Goal: Task Accomplishment & Management: Manage account settings

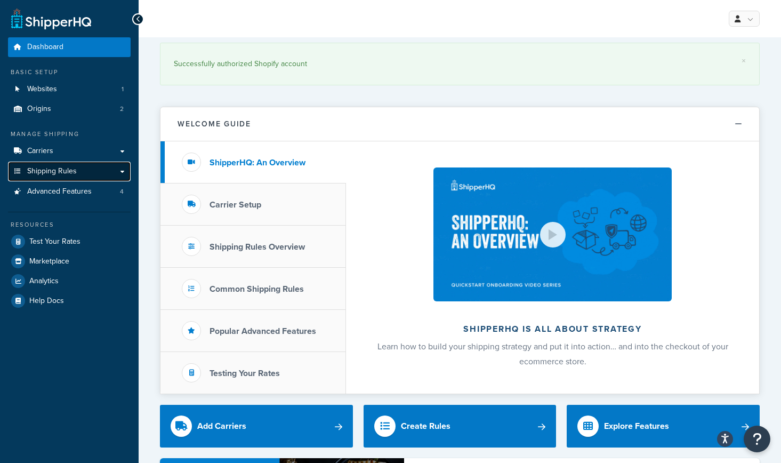
click at [63, 167] on span "Shipping Rules" at bounding box center [52, 171] width 50 height 9
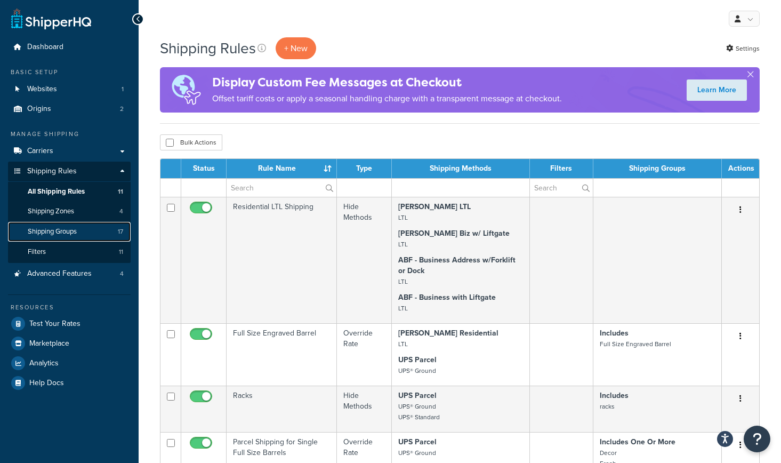
click at [71, 230] on span "Shipping Groups" at bounding box center [52, 231] width 49 height 9
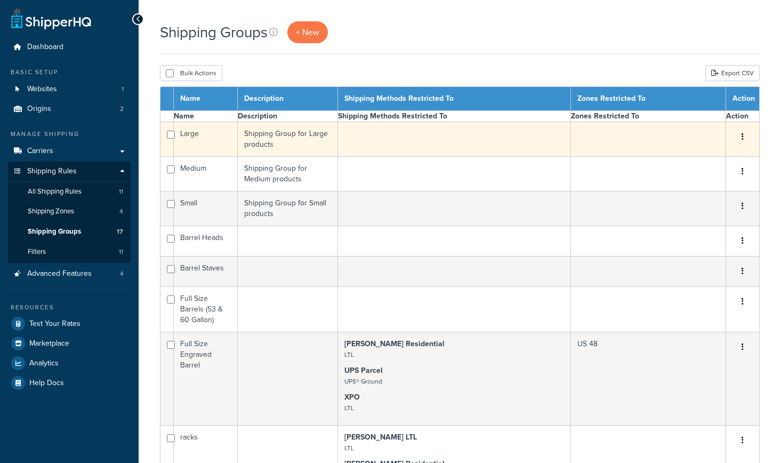
select select "15"
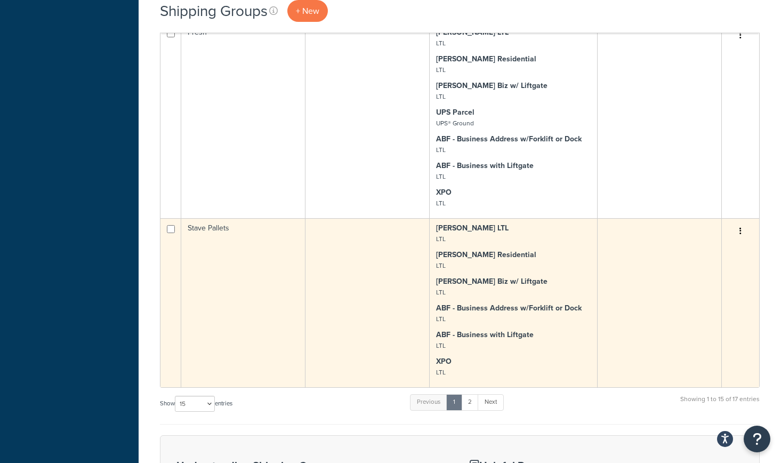
scroll to position [865, 0]
click at [219, 296] on td "Stave Pallets" at bounding box center [243, 303] width 124 height 169
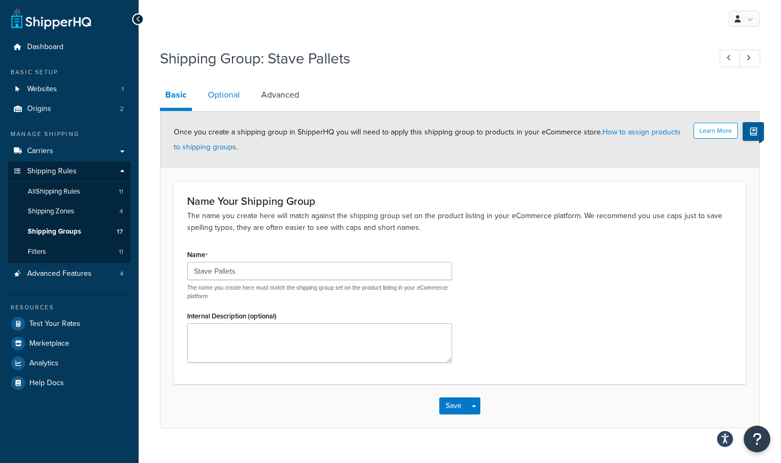
click at [226, 98] on link "Optional" at bounding box center [224, 95] width 43 height 26
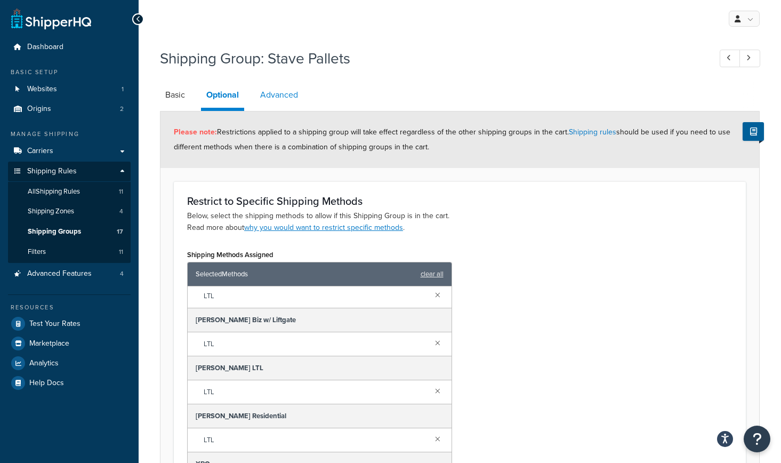
click at [291, 102] on link "Advanced" at bounding box center [279, 95] width 48 height 26
select select "60"
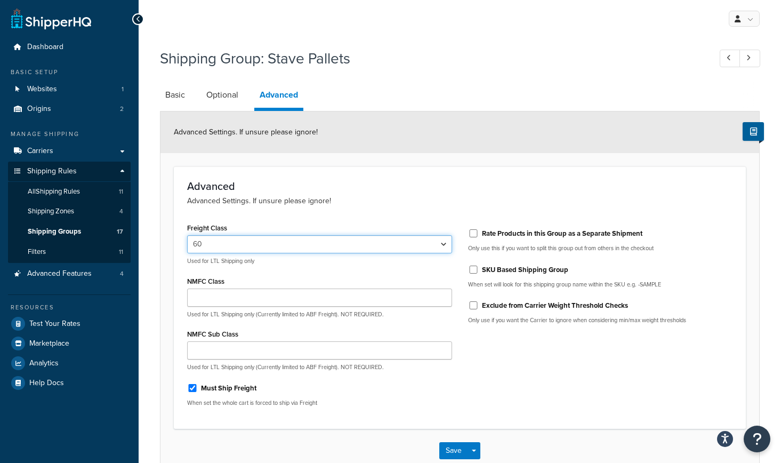
click at [443, 245] on select "50 55 60 65 70 77.5 85 92.5 100 110 125 150 175 200 250 300 400 500" at bounding box center [319, 244] width 265 height 18
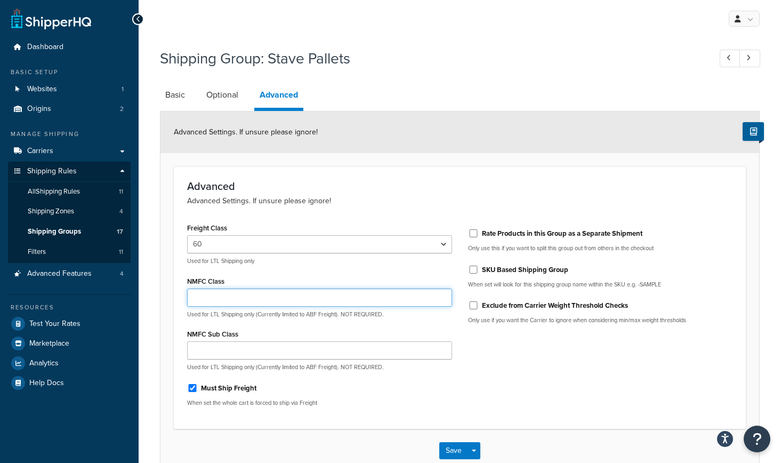
click at [233, 298] on input "NMFC Class" at bounding box center [319, 297] width 265 height 18
click at [181, 92] on link "Basic" at bounding box center [175, 95] width 30 height 26
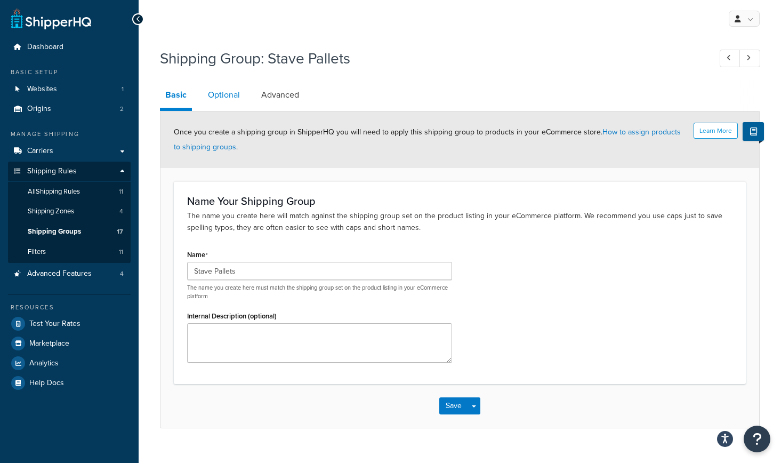
click at [228, 92] on link "Optional" at bounding box center [224, 95] width 43 height 26
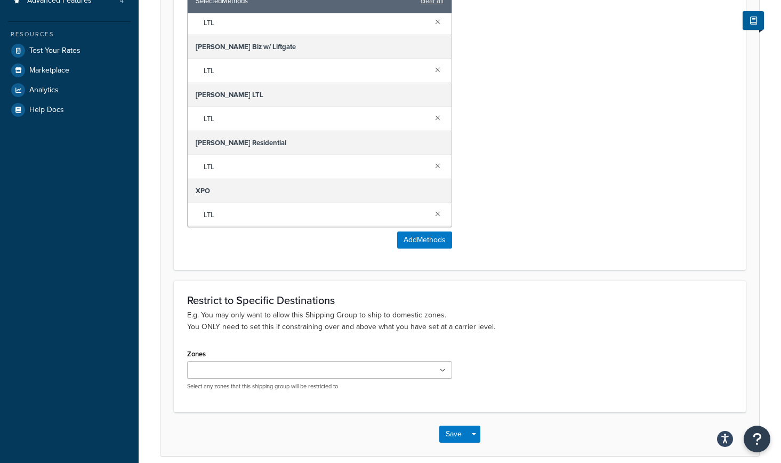
scroll to position [274, 0]
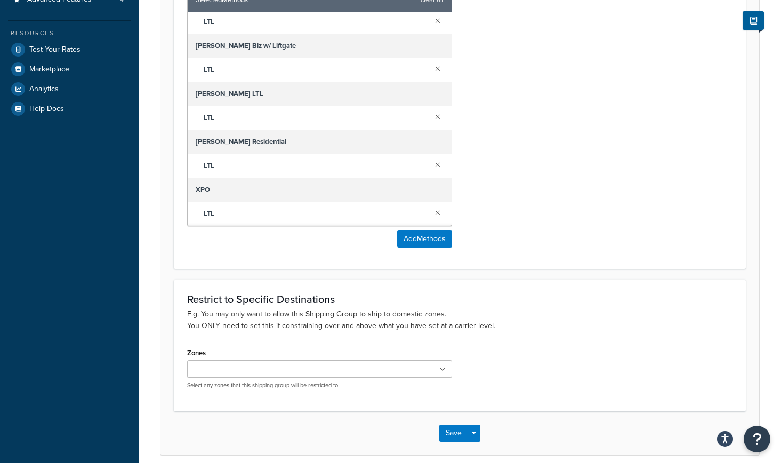
click at [230, 370] on input "Zones" at bounding box center [237, 369] width 94 height 12
click at [235, 318] on p "E.g. You may only want to allow this Shipping Group to ship to domestic zones. …" at bounding box center [459, 319] width 545 height 23
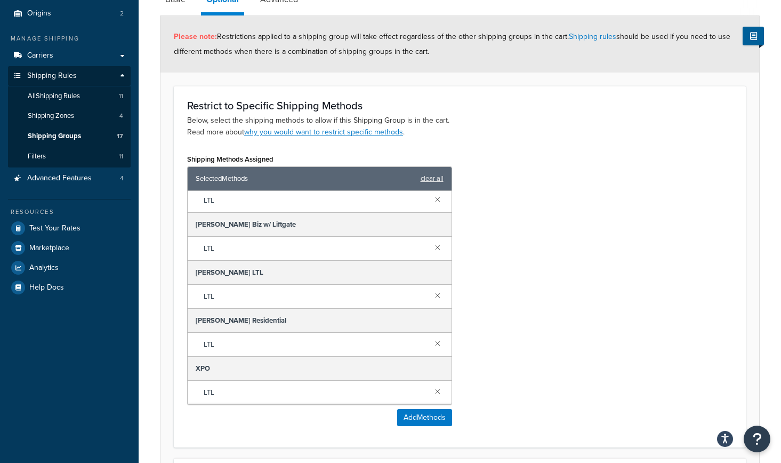
scroll to position [0, 0]
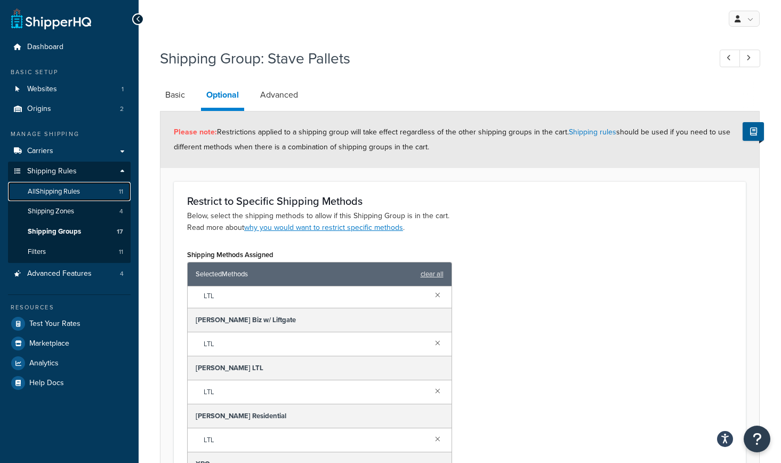
click at [66, 198] on link "All Shipping Rules 11" at bounding box center [69, 192] width 123 height 20
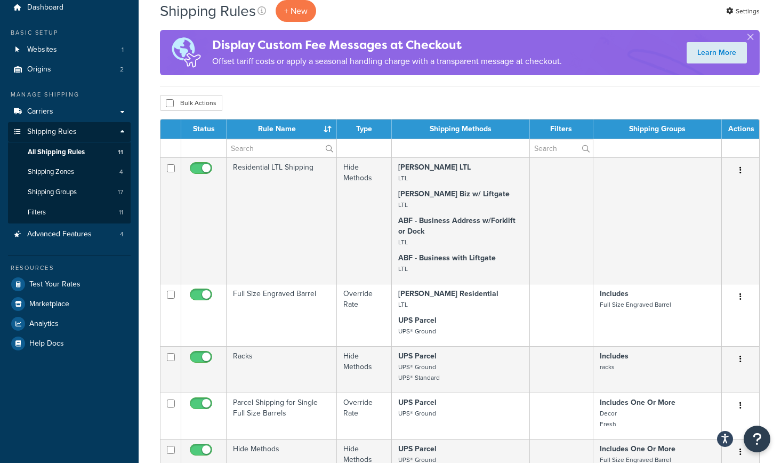
scroll to position [44, 0]
